Goal: Transaction & Acquisition: Purchase product/service

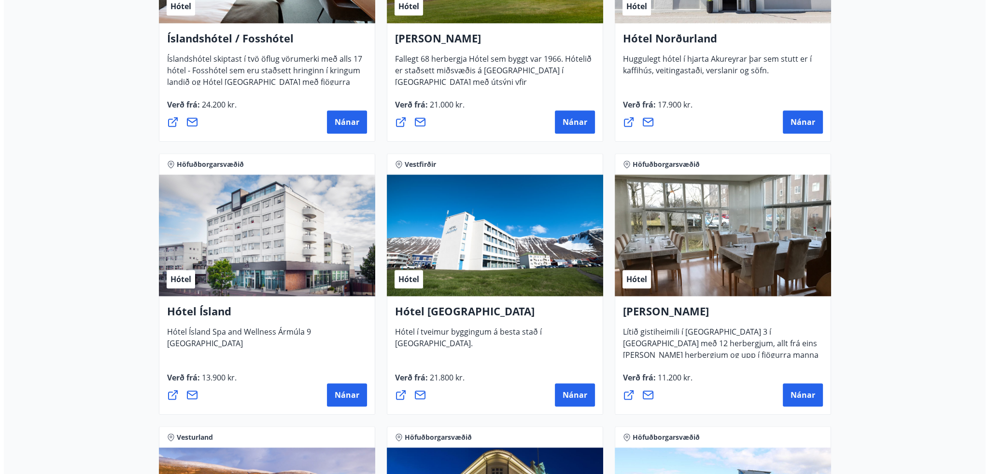
scroll to position [1400, 0]
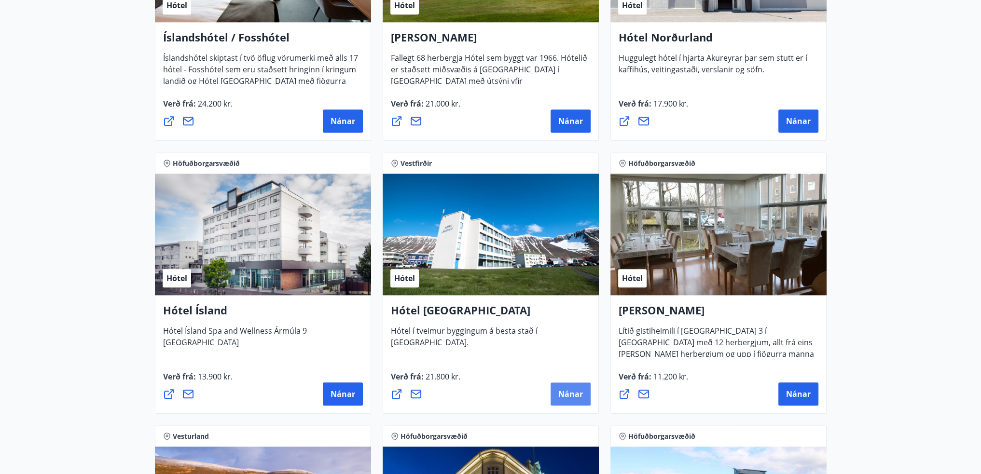
click at [560, 394] on span "Nánar" at bounding box center [570, 394] width 25 height 11
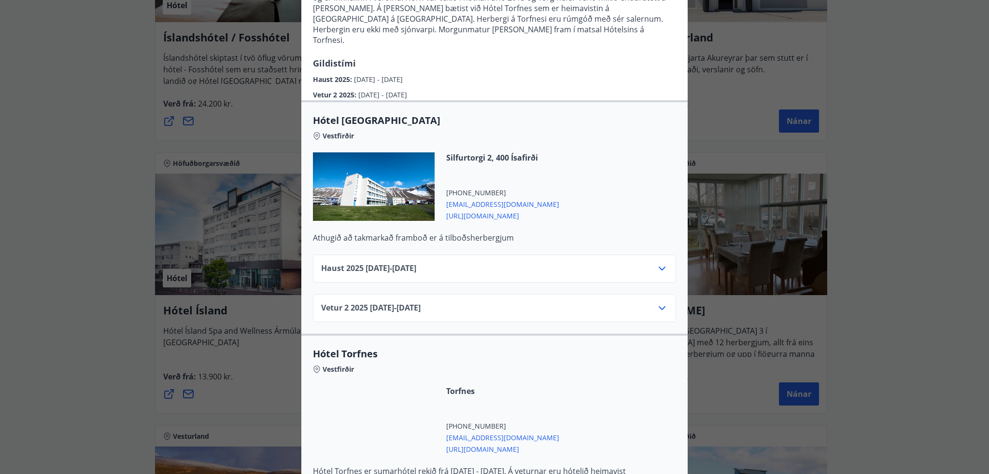
scroll to position [166, 0]
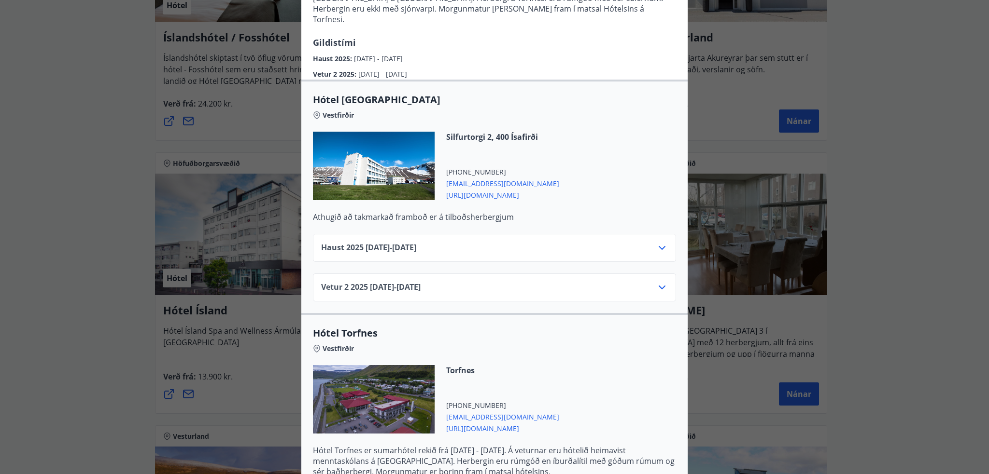
click at [626, 242] on div "Haust [PHONE_NUMBER][DATE] - [DATE]" at bounding box center [494, 251] width 347 height 19
click at [660, 242] on icon at bounding box center [662, 248] width 12 height 12
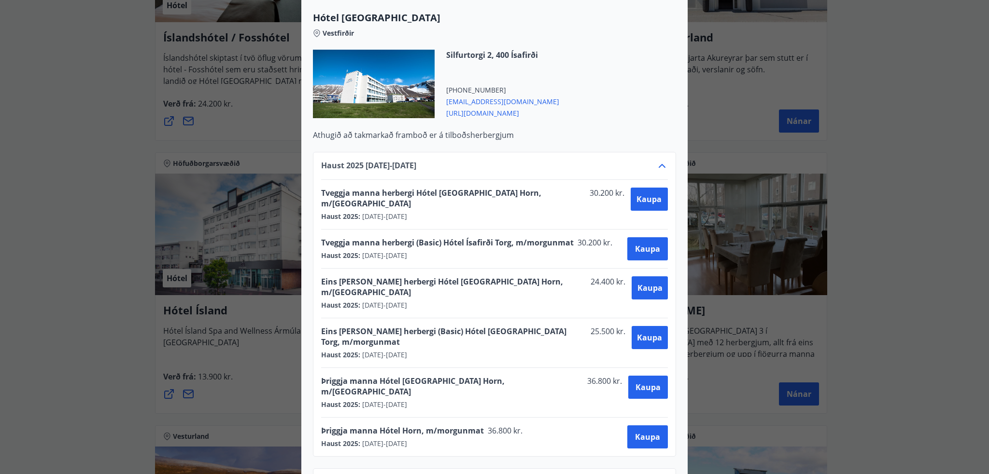
scroll to position [262, 0]
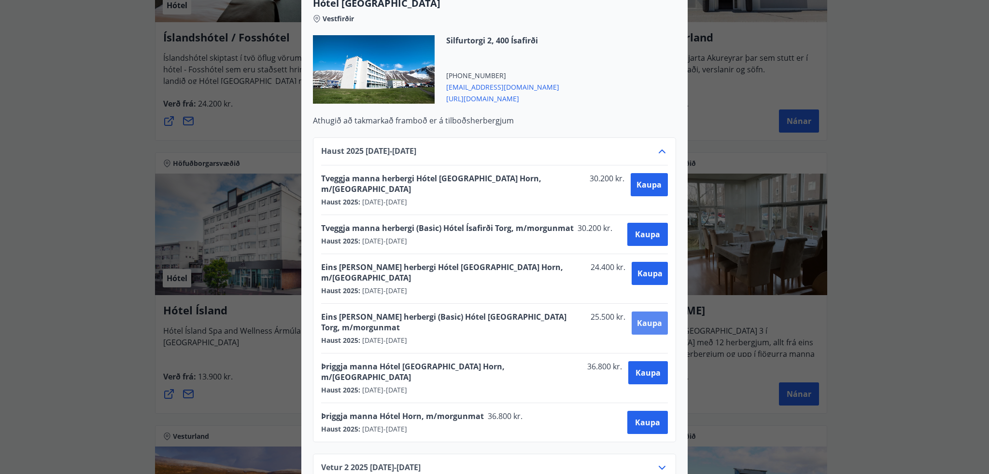
click at [637, 318] on span "Kaupa" at bounding box center [649, 323] width 25 height 11
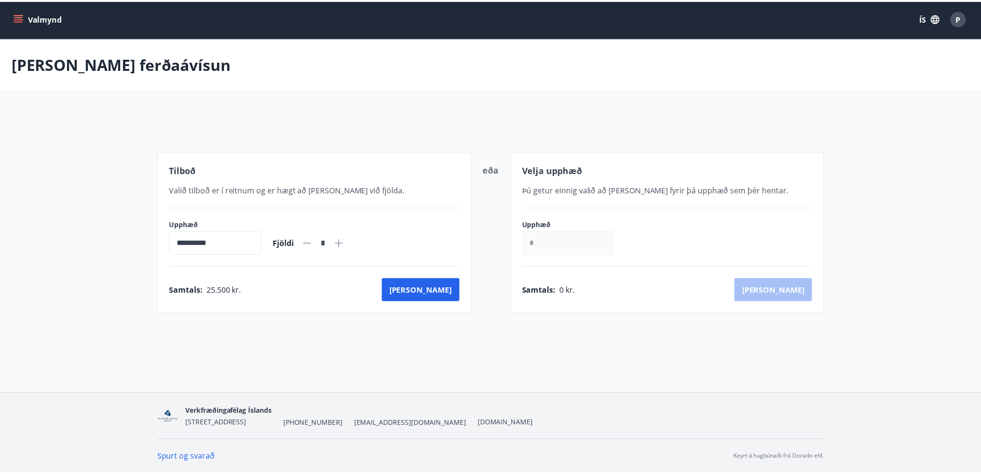
scroll to position [1, 0]
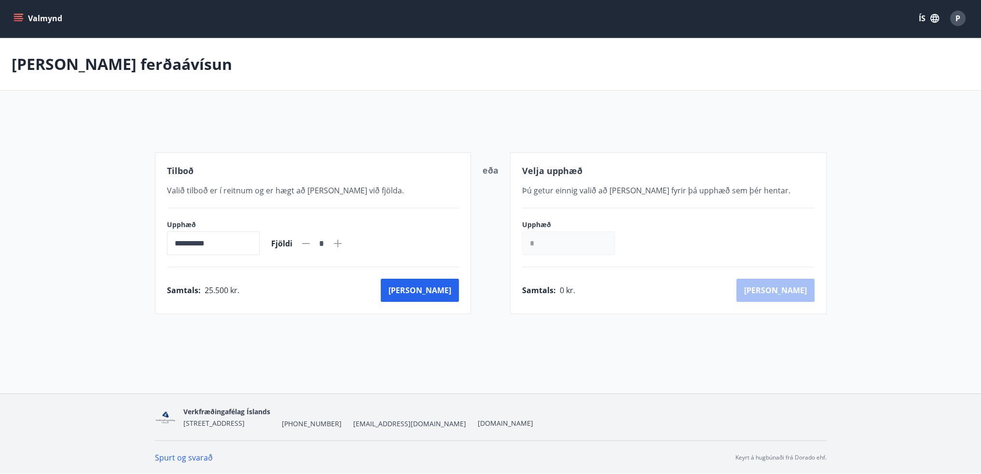
click at [344, 242] on icon at bounding box center [338, 244] width 12 height 12
type input "*"
click at [539, 238] on input "*" at bounding box center [568, 244] width 93 height 24
click at [554, 238] on input "*" at bounding box center [568, 244] width 93 height 24
drag, startPoint x: 393, startPoint y: 287, endPoint x: 408, endPoint y: 284, distance: 15.2
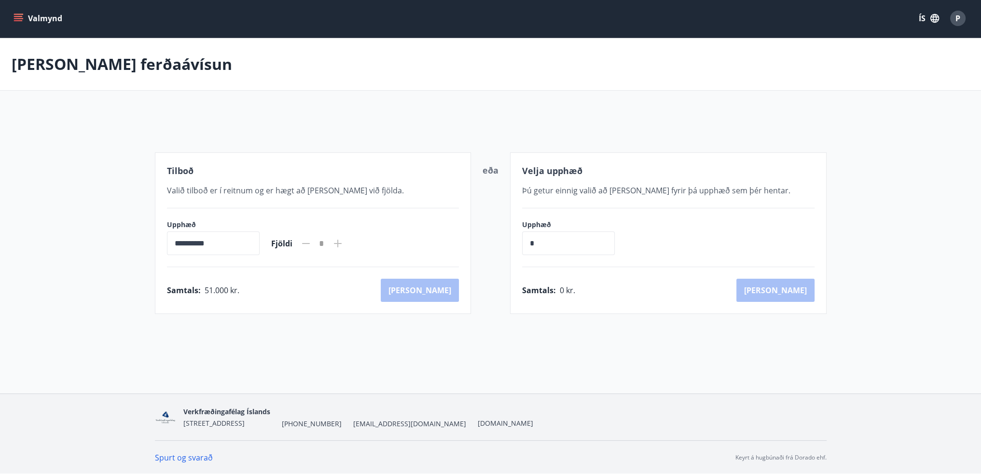
click at [394, 285] on div "Samtals : 51.000 kr. [GEOGRAPHIC_DATA]" at bounding box center [313, 290] width 293 height 23
click at [442, 291] on button "[PERSON_NAME]" at bounding box center [420, 290] width 78 height 23
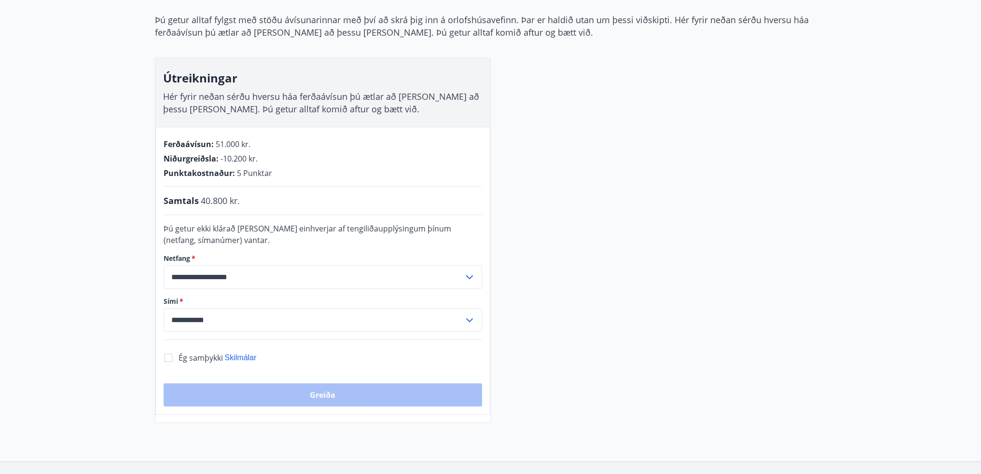
scroll to position [49, 0]
